Goal: Find specific page/section: Find specific page/section

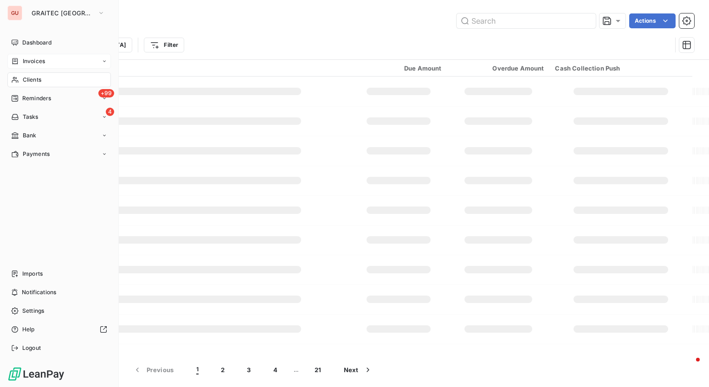
click at [37, 54] on div "Invoices" at bounding box center [58, 61] width 103 height 15
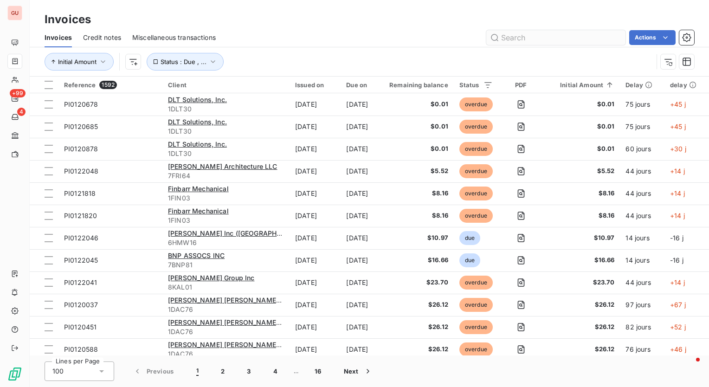
click at [546, 38] on input "text" at bounding box center [555, 37] width 139 height 15
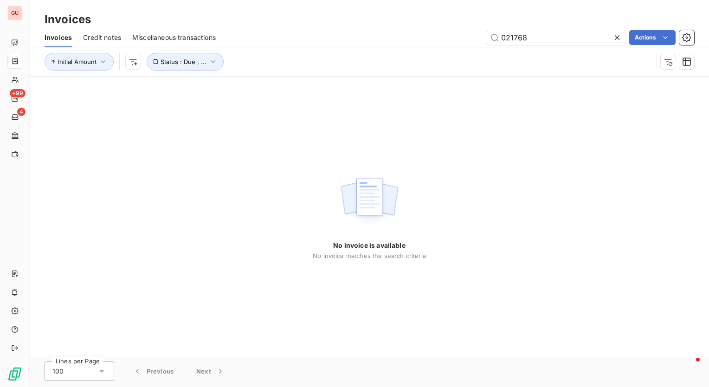
type input "021768"
click at [619, 35] on icon at bounding box center [616, 37] width 9 height 9
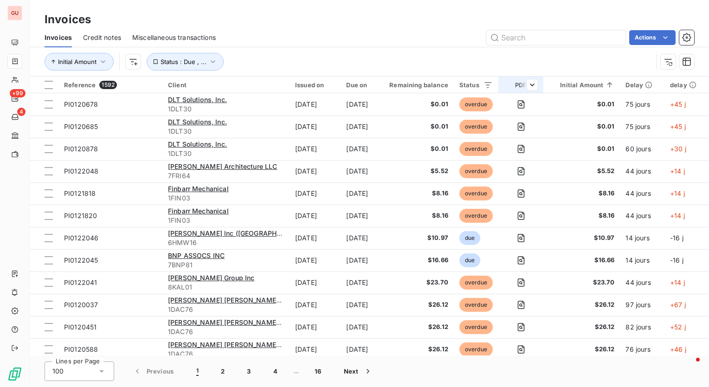
click at [543, 88] on th "PDF" at bounding box center [520, 85] width 45 height 17
click at [533, 109] on icon at bounding box center [532, 110] width 5 height 2
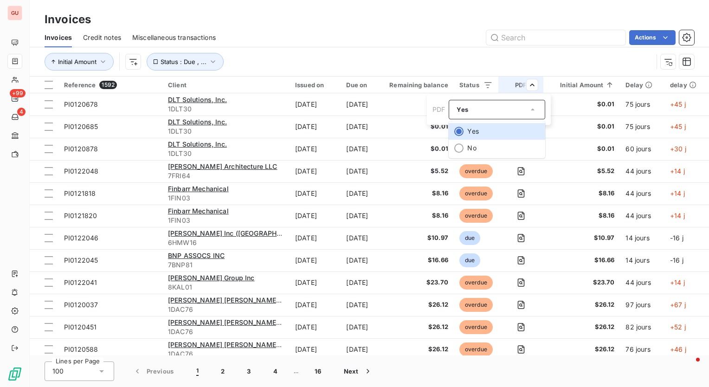
click at [504, 15] on html "GU +99 4 Invoices Invoices Credit notes Miscellaneous transactions Actions Init…" at bounding box center [354, 193] width 709 height 387
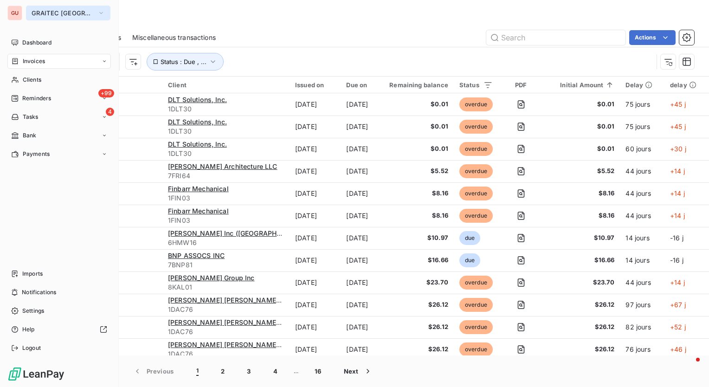
click at [97, 11] on icon "button" at bounding box center [100, 12] width 7 height 9
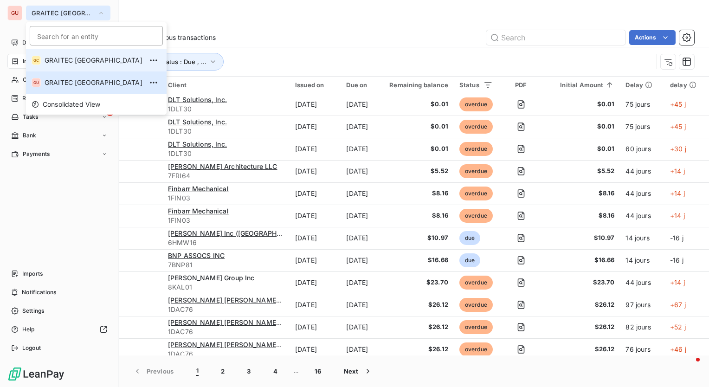
click at [76, 55] on li "GC GRAITEC [GEOGRAPHIC_DATA]" at bounding box center [96, 60] width 140 height 22
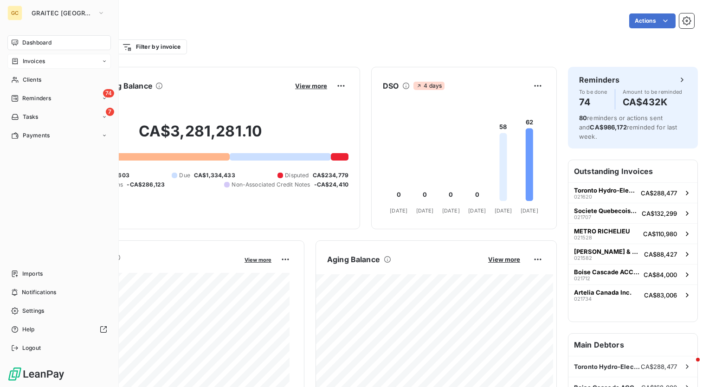
click at [53, 64] on div "Invoices" at bounding box center [58, 61] width 103 height 15
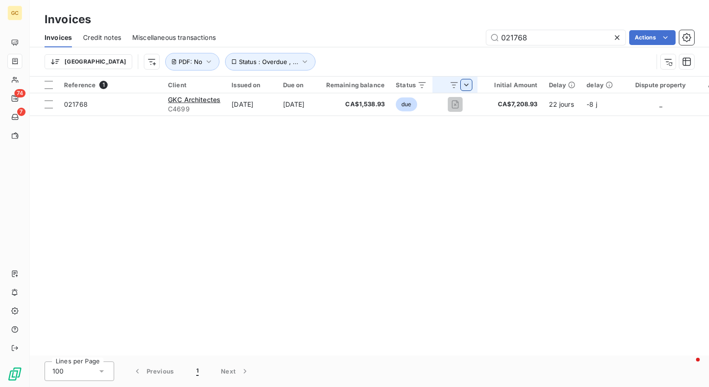
type input "021768"
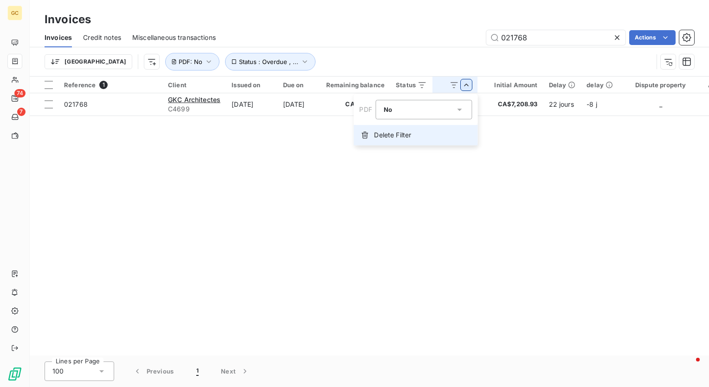
click at [409, 137] on span "Delete Filter" at bounding box center [392, 134] width 37 height 9
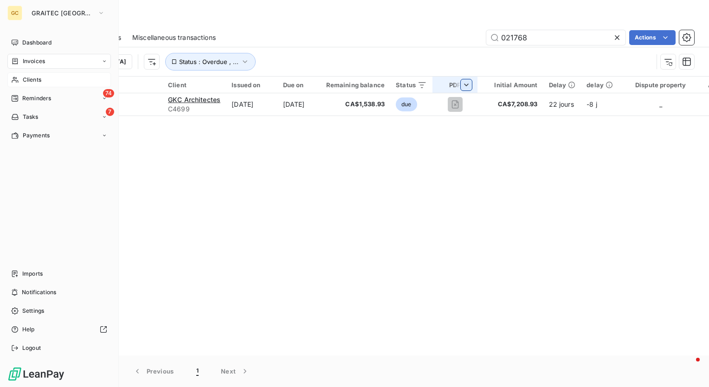
click at [29, 77] on span "Clients" at bounding box center [32, 80] width 19 height 8
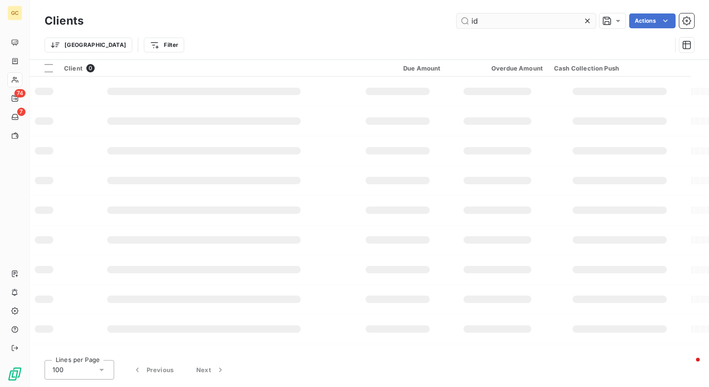
type input "i"
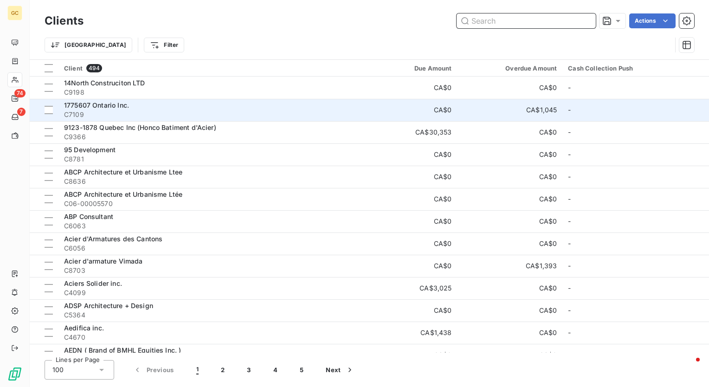
paste input "GKC"
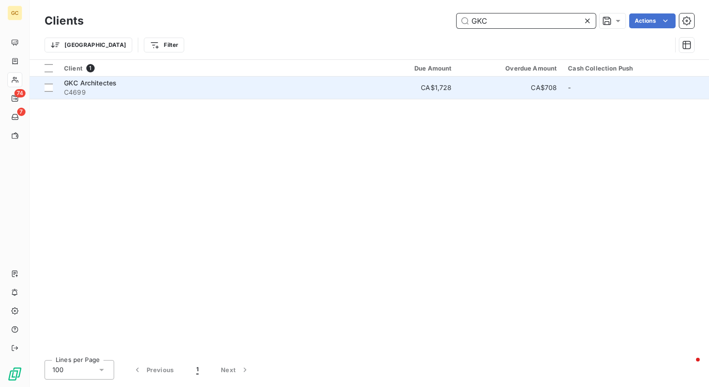
type input "GKC"
click at [90, 84] on span "GKC Architectes" at bounding box center [90, 83] width 52 height 8
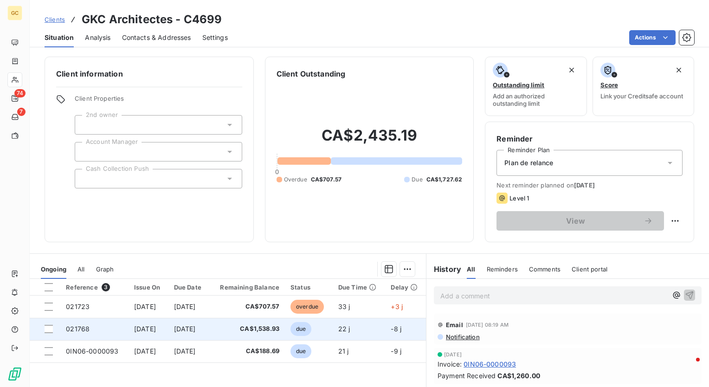
click at [78, 328] on span "021768" at bounding box center [78, 329] width 24 height 8
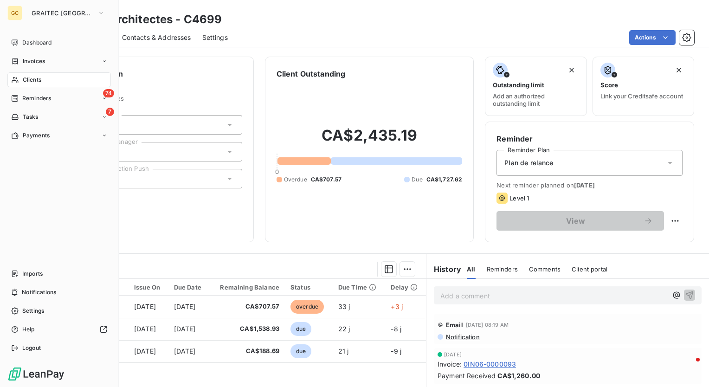
click at [42, 82] on div "Clients" at bounding box center [58, 79] width 103 height 15
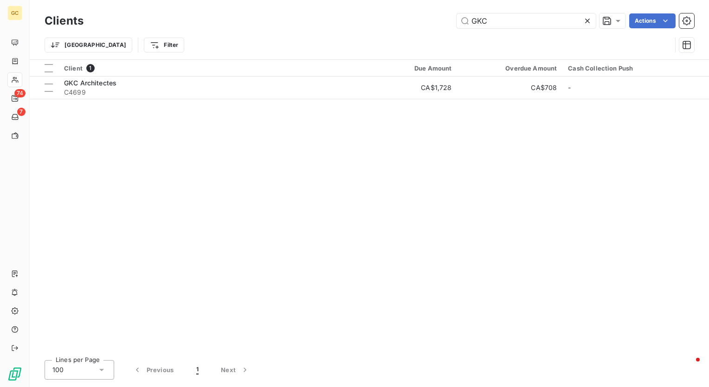
drag, startPoint x: 506, startPoint y: 19, endPoint x: 328, endPoint y: 15, distance: 178.1
click at [328, 15] on div "GKC Actions" at bounding box center [394, 20] width 599 height 15
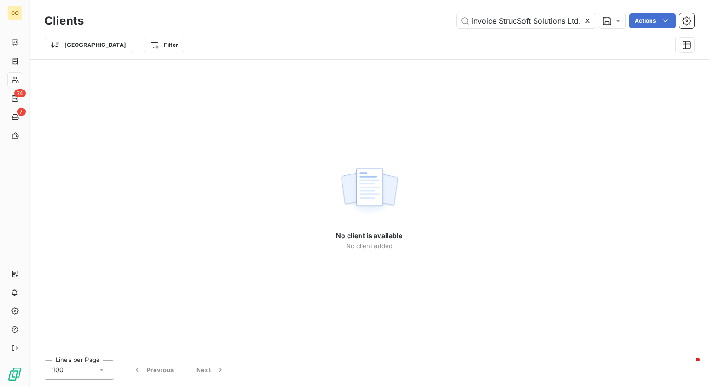
drag, startPoint x: 498, startPoint y: 21, endPoint x: 392, endPoint y: 21, distance: 105.3
click at [392, 21] on div "invoice StrucSoft Solutions Ltd. Actions" at bounding box center [394, 20] width 599 height 15
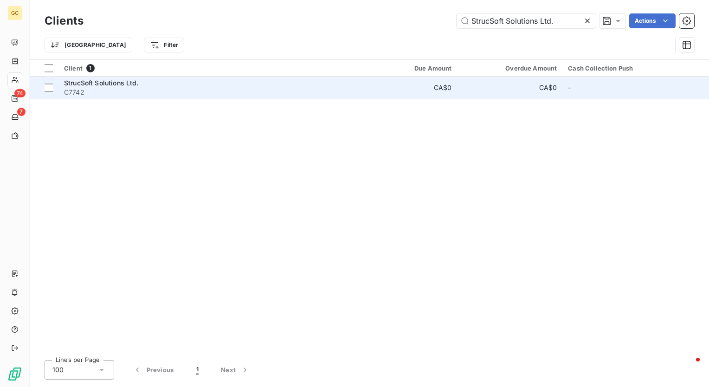
type input "StrucSoft Solutions Ltd."
click at [93, 84] on span "StrucSoft Solutions Ltd." at bounding box center [101, 83] width 75 height 8
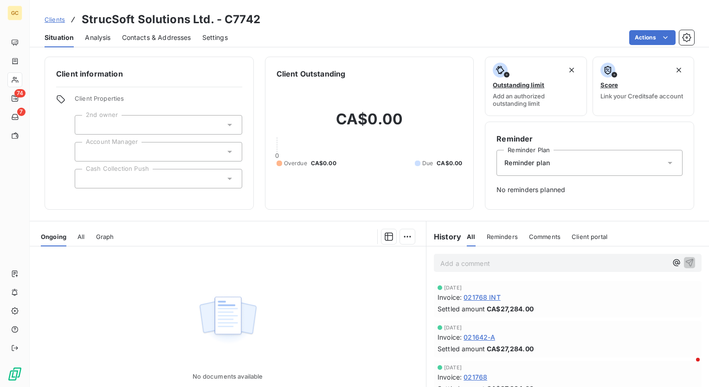
click at [83, 234] on span "All" at bounding box center [80, 236] width 7 height 7
